Goal: Use online tool/utility: Utilize a website feature to perform a specific function

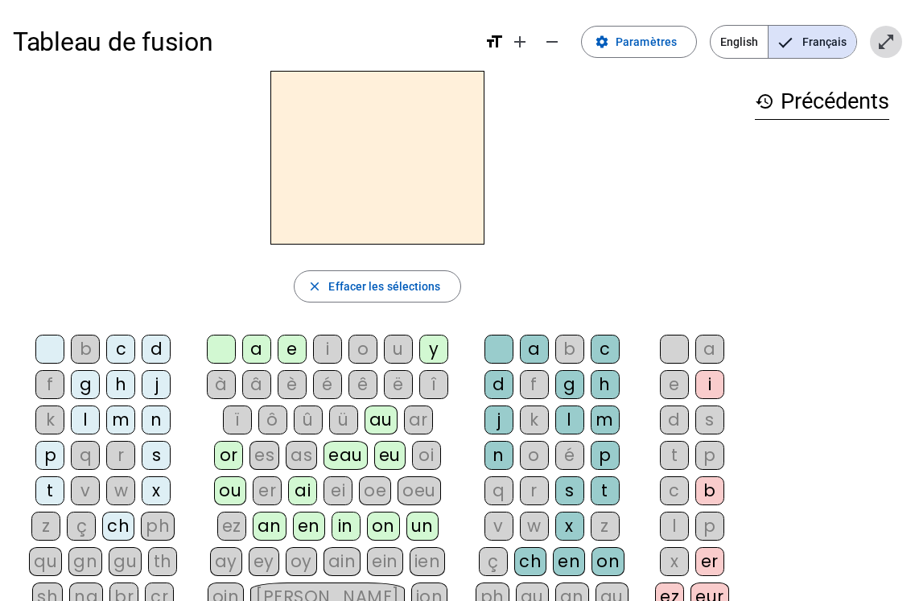
click at [883, 43] on mat-icon "open_in_full" at bounding box center [885, 41] width 19 height 19
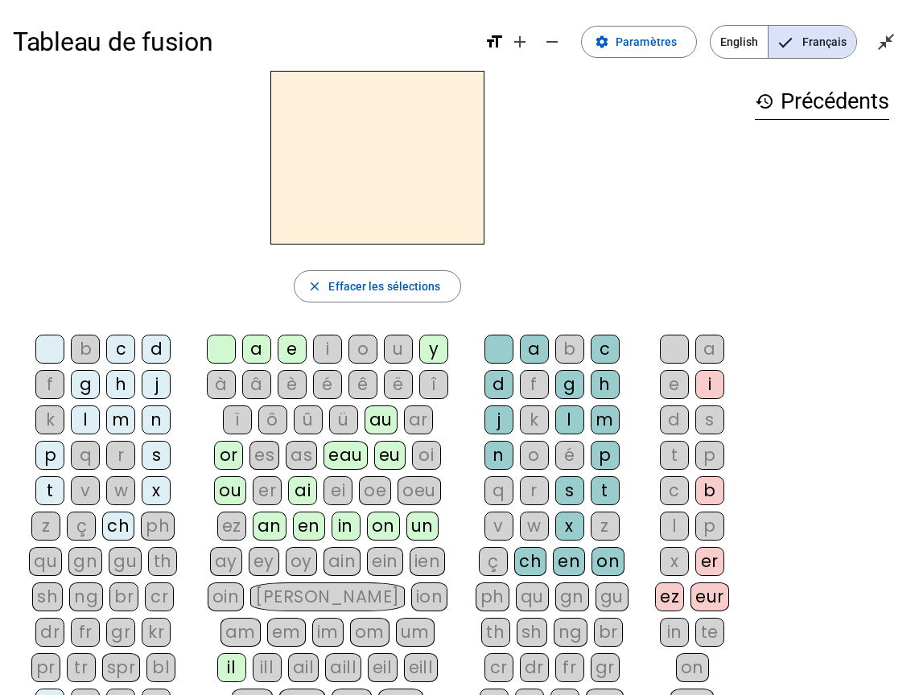
scroll to position [2, 0]
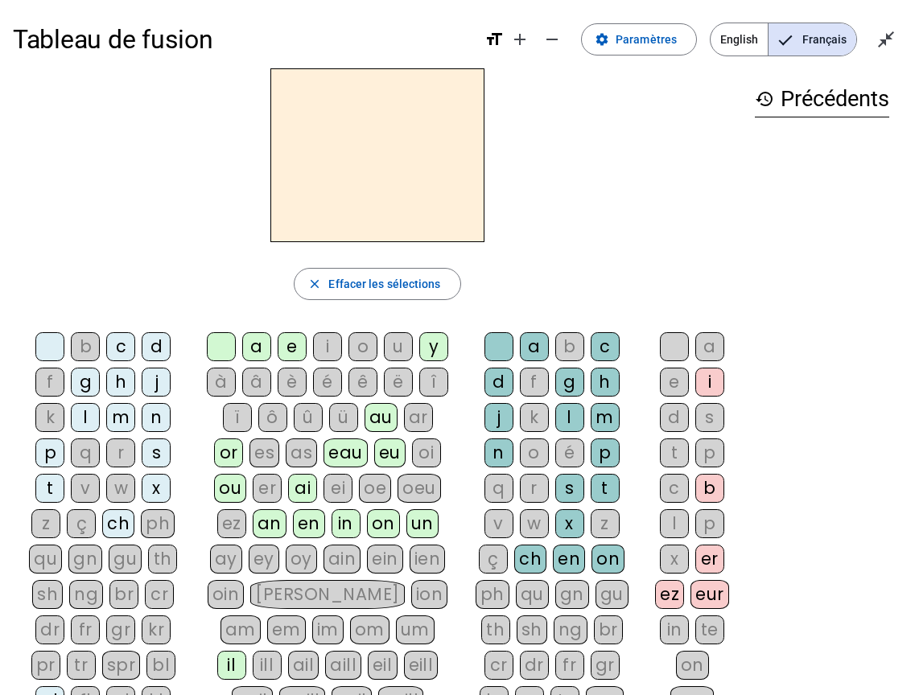
click at [121, 414] on div "m" at bounding box center [120, 417] width 29 height 29
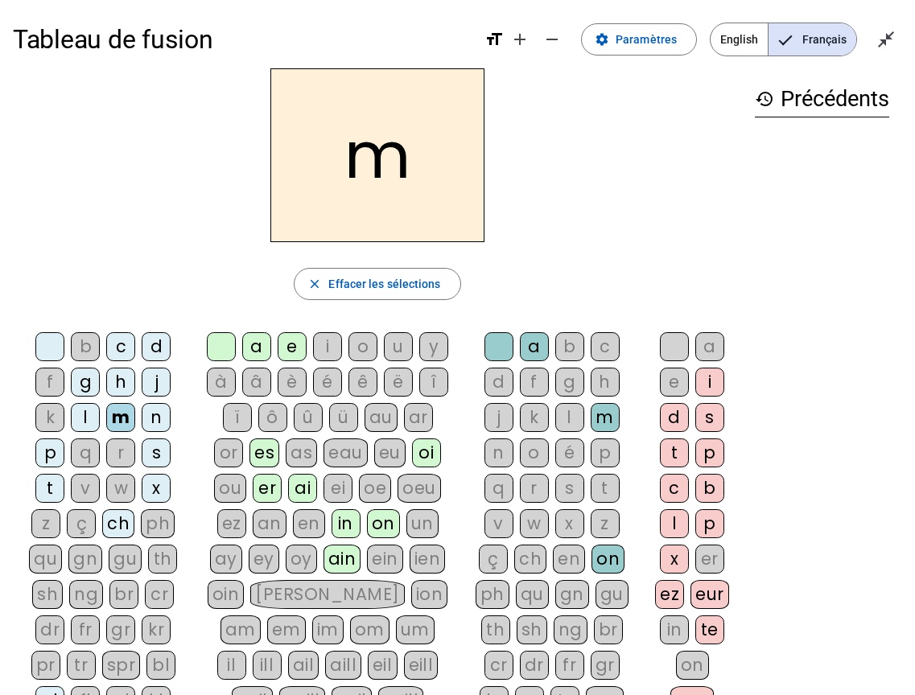
click at [256, 346] on div "a" at bounding box center [256, 346] width 29 height 29
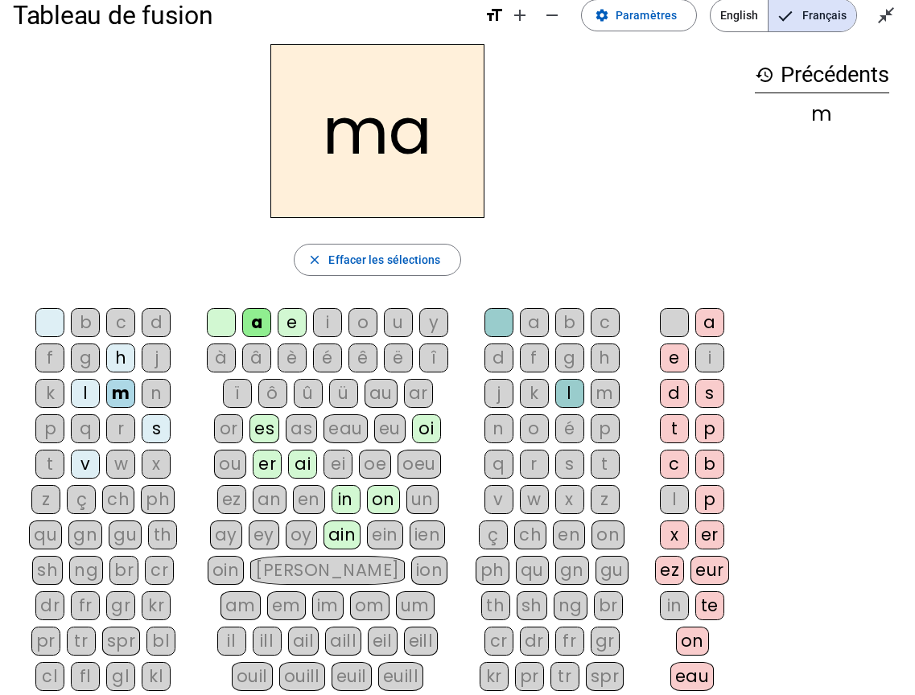
scroll to position [28, 0]
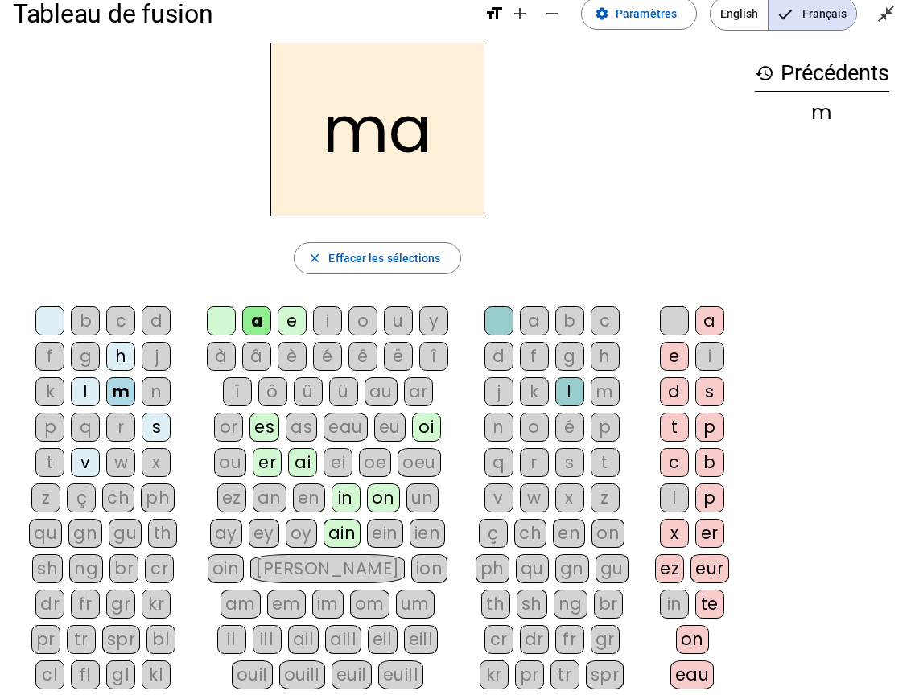
click at [50, 462] on div "t" at bounding box center [49, 462] width 29 height 29
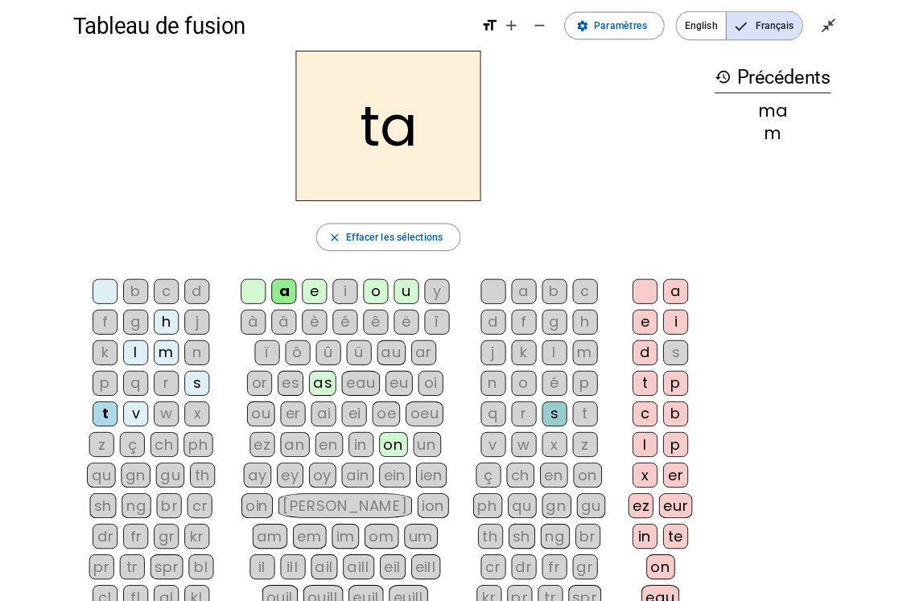
scroll to position [0, 0]
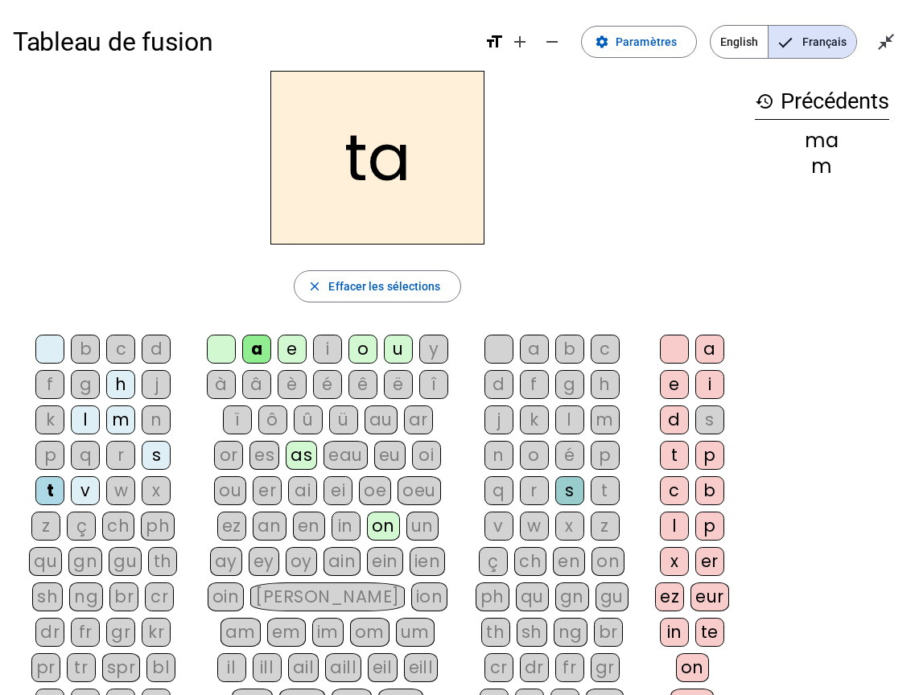
click at [86, 492] on div "v" at bounding box center [85, 490] width 29 height 29
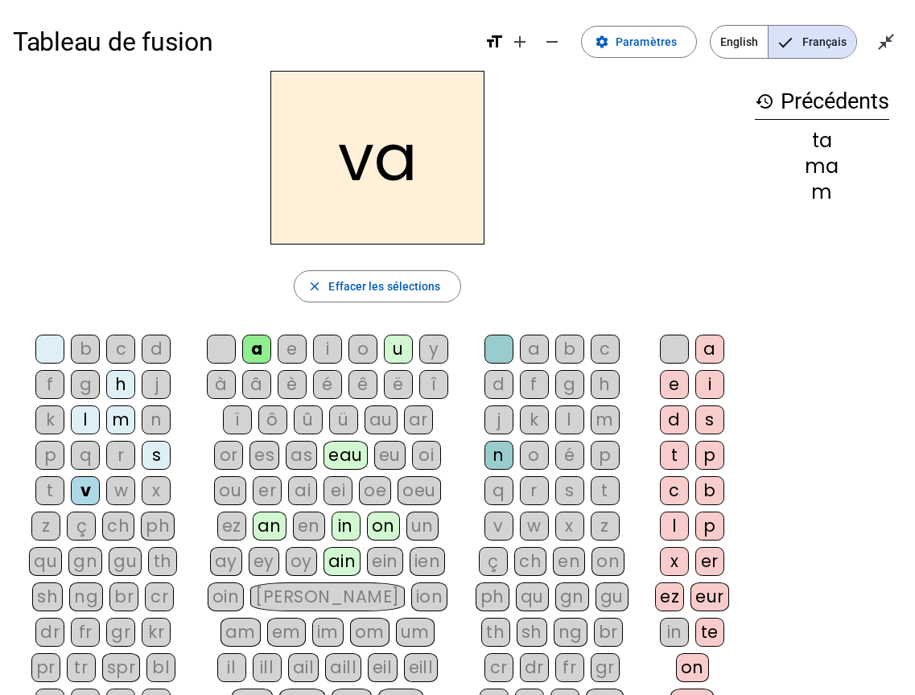
click at [85, 421] on div "l" at bounding box center [85, 420] width 29 height 29
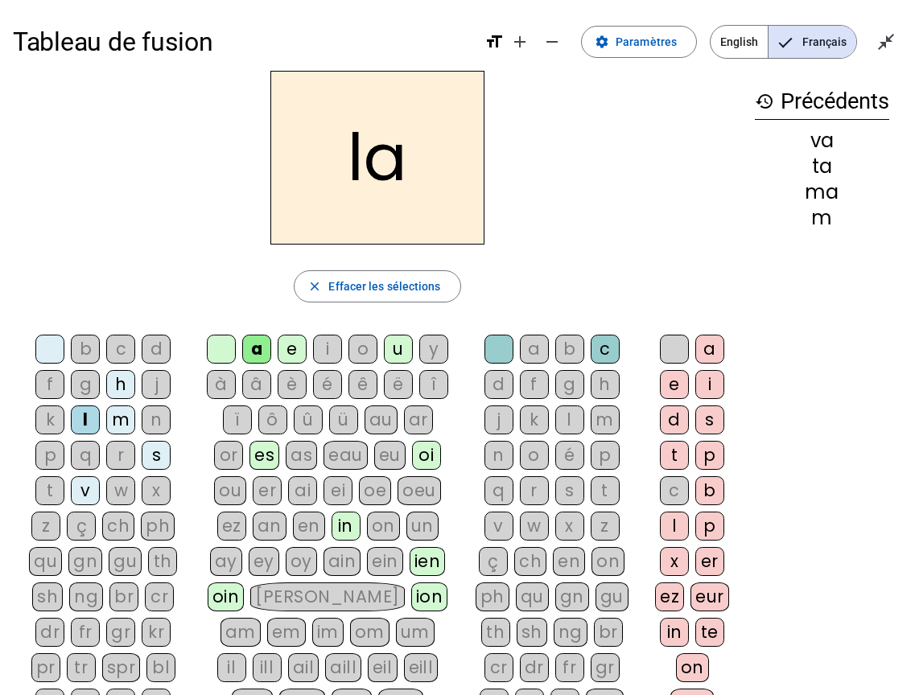
click at [397, 348] on div "u" at bounding box center [398, 349] width 29 height 29
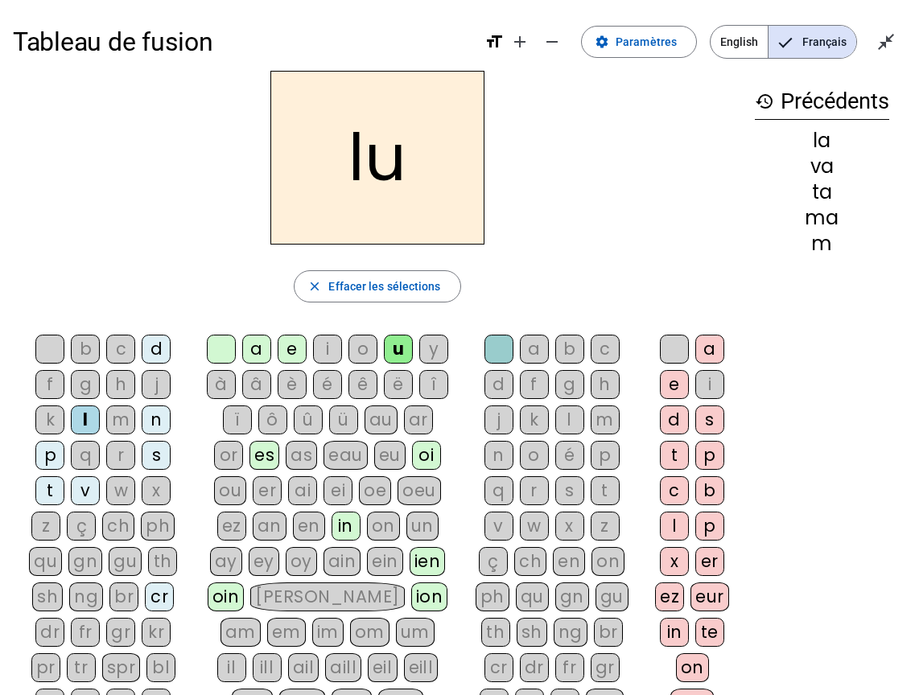
click at [327, 379] on div "é" at bounding box center [327, 384] width 29 height 29
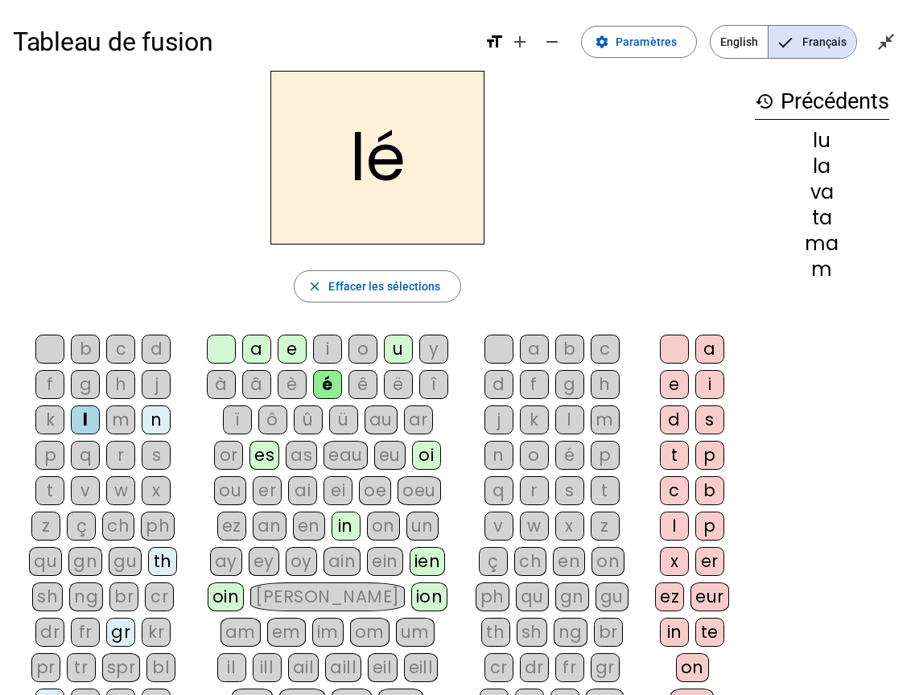
click at [290, 353] on div "e" at bounding box center [292, 349] width 29 height 29
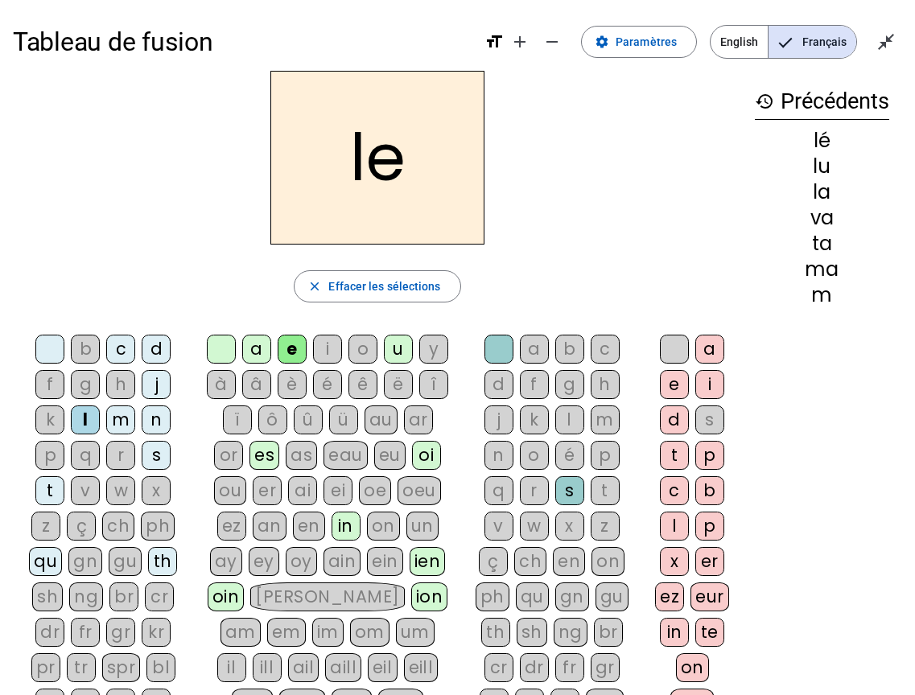
click at [53, 491] on div "t" at bounding box center [49, 490] width 29 height 29
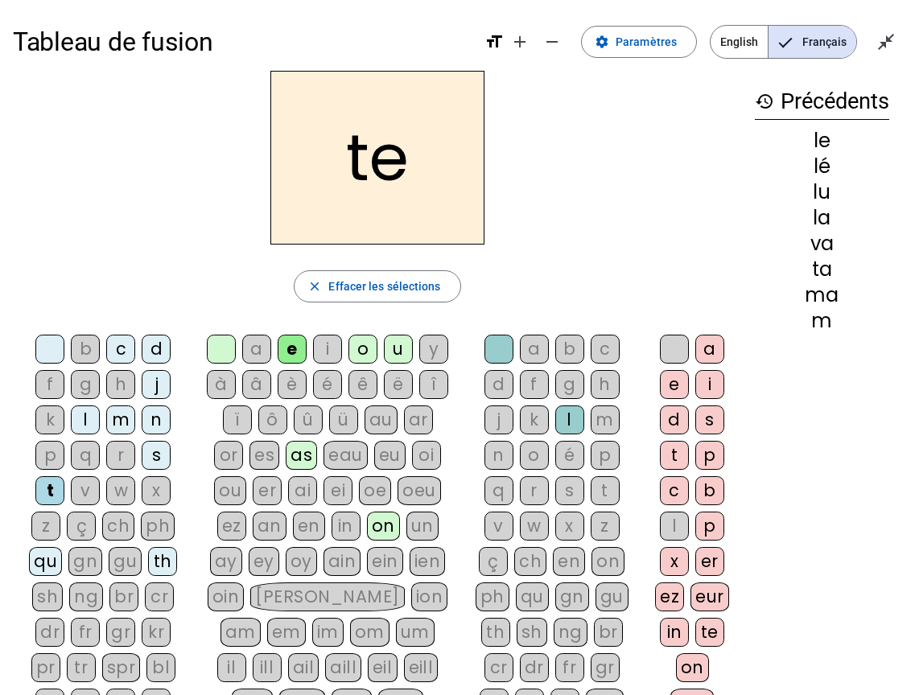
click at [396, 353] on div "u" at bounding box center [398, 349] width 29 height 29
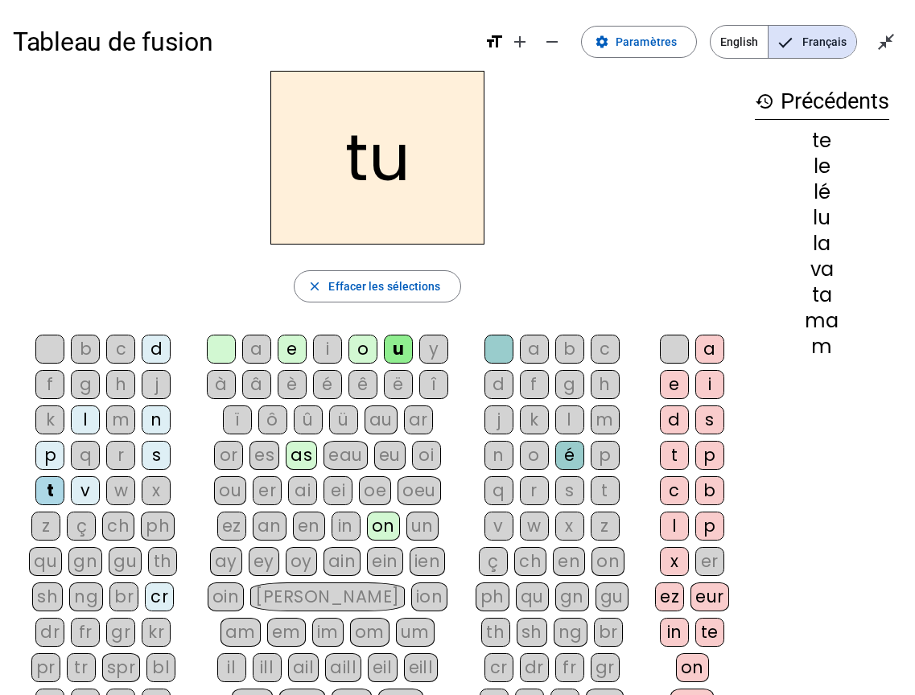
click at [232, 496] on div "ou" at bounding box center [230, 490] width 32 height 29
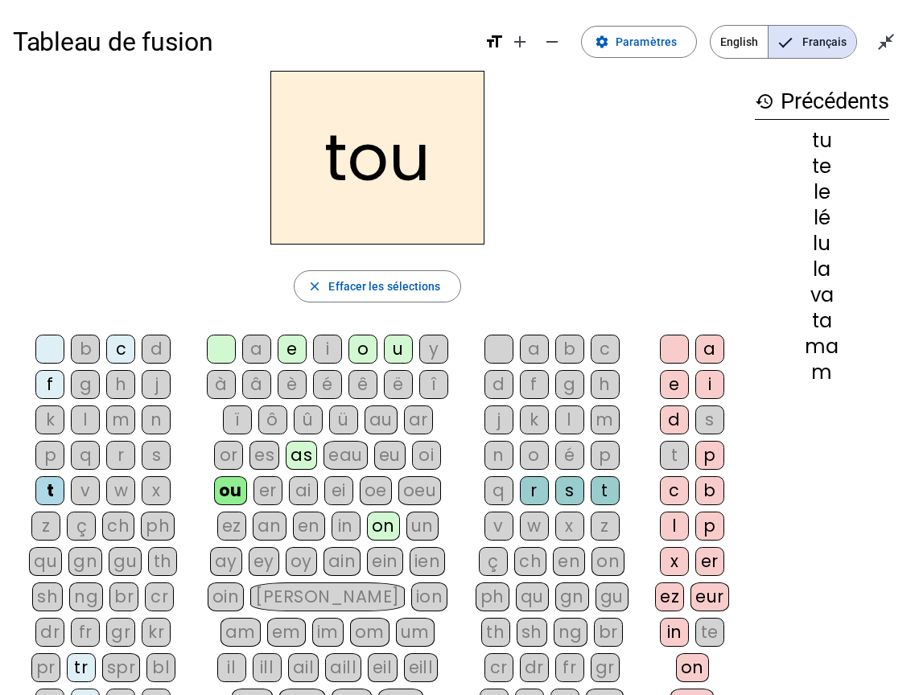
click at [121, 421] on div "m" at bounding box center [120, 420] width 29 height 29
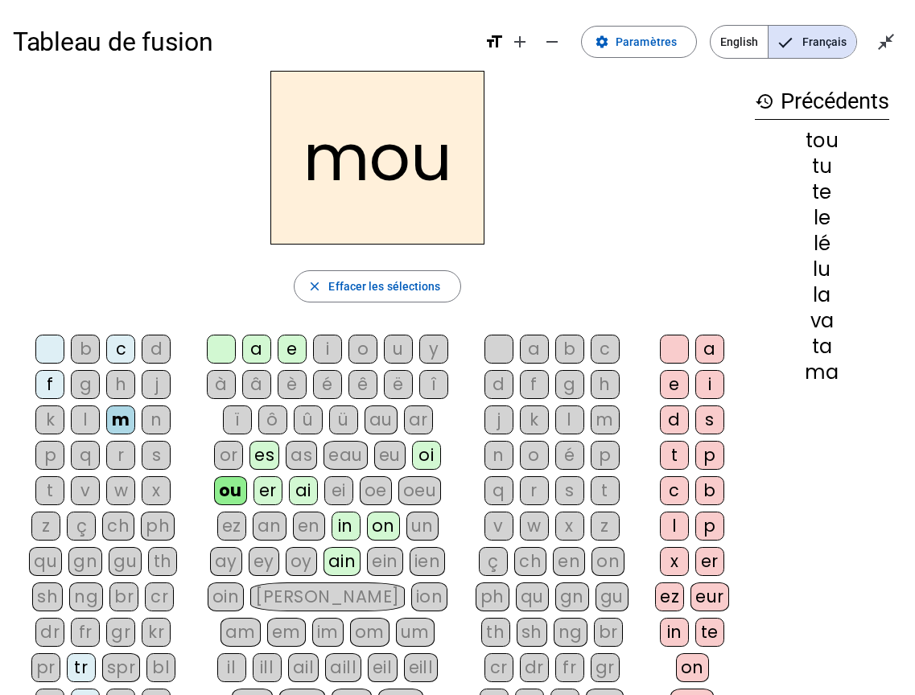
click at [531, 490] on div "r" at bounding box center [534, 490] width 29 height 29
